Goal: Task Accomplishment & Management: Manage account settings

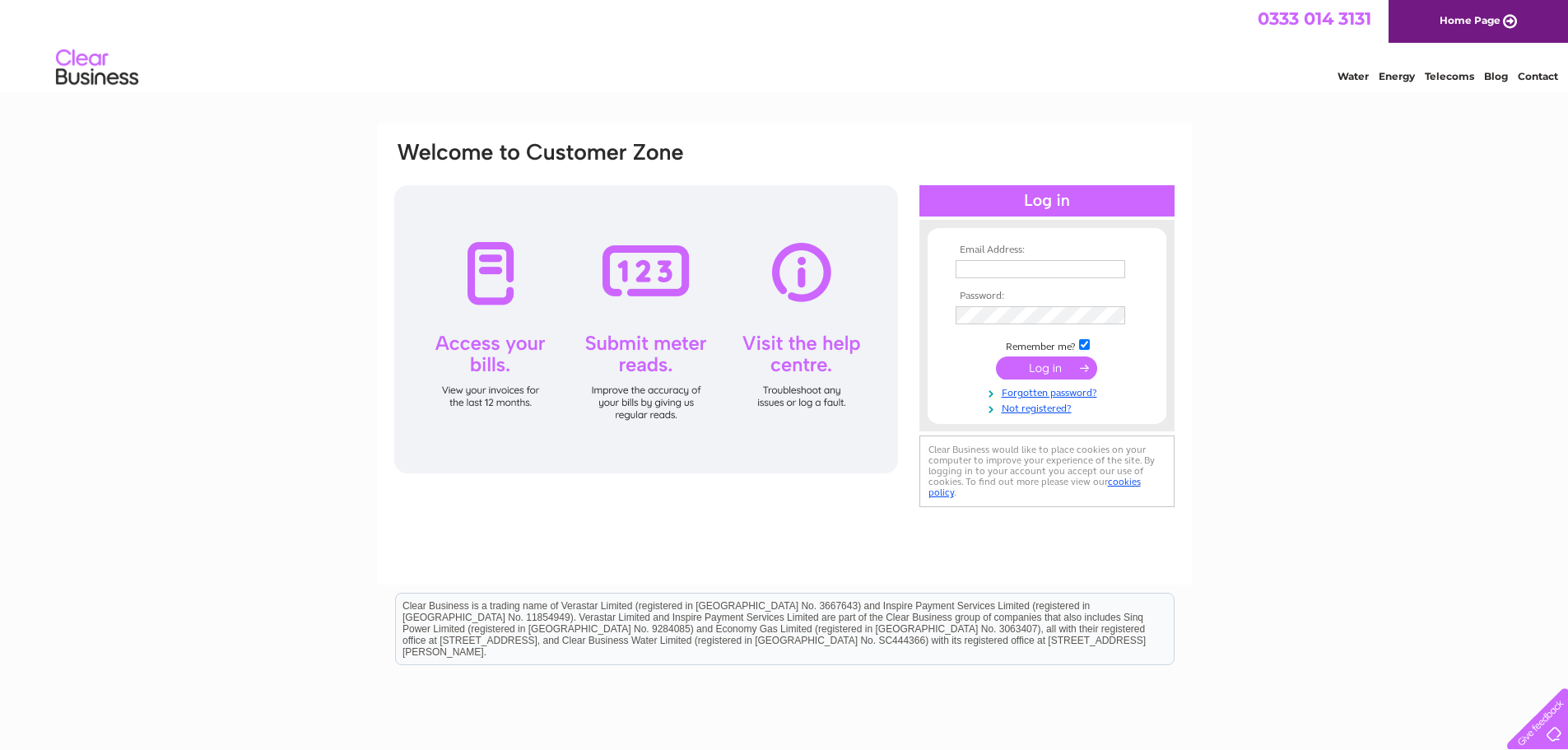
type input "chrisc@amanewtown.co.uk"
click at [1034, 363] on input "submit" at bounding box center [1047, 368] width 101 height 23
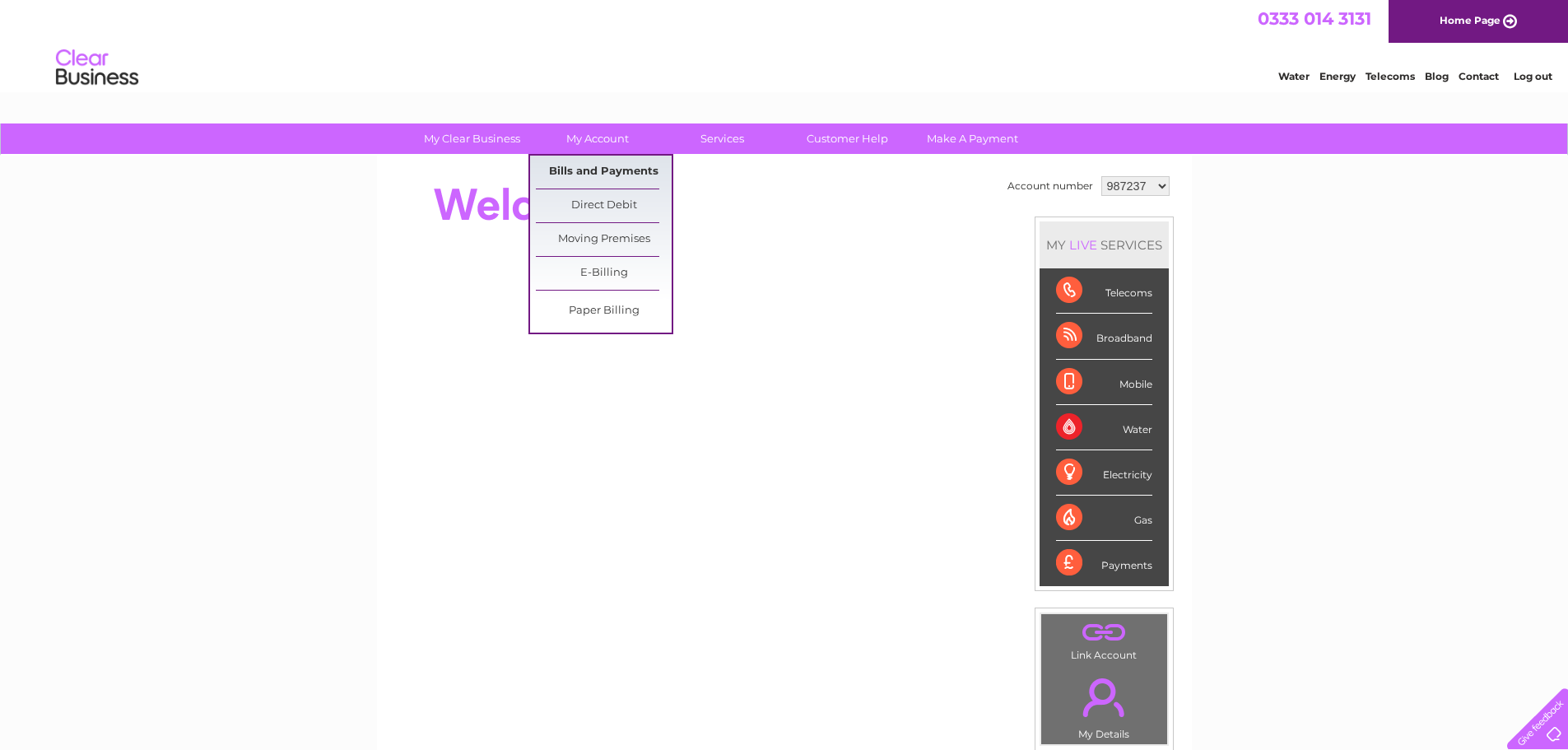
click at [602, 162] on link "Bills and Payments" at bounding box center [604, 172] width 136 height 33
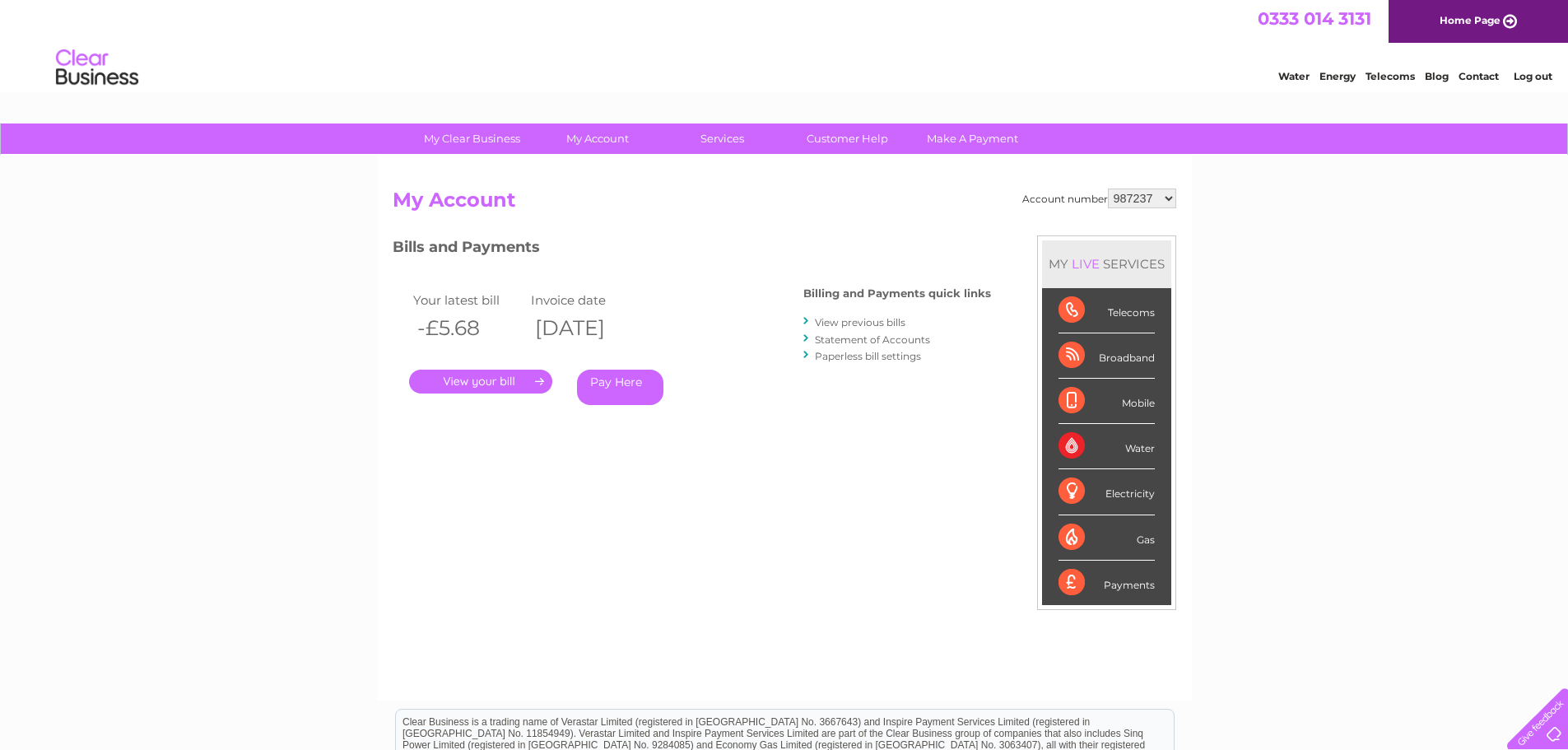
click at [1169, 196] on select "987237 1104999" at bounding box center [1142, 198] width 68 height 19
select select "1104999"
click at [1109, 189] on select "987237 1104999" at bounding box center [1142, 198] width 68 height 19
click at [494, 382] on link "." at bounding box center [480, 381] width 143 height 24
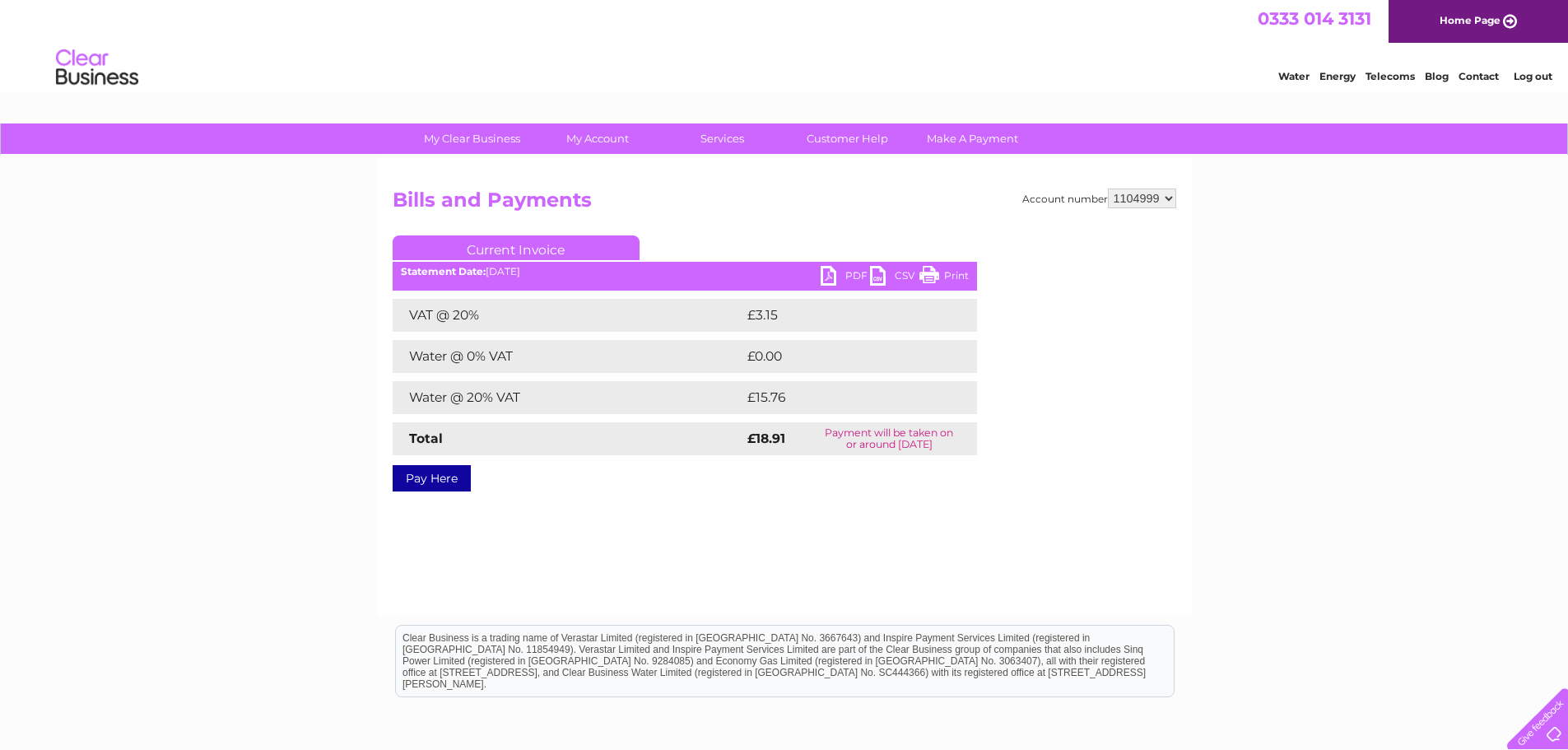
click at [857, 278] on link "PDF" at bounding box center [844, 277] width 50 height 24
